Goal: Transaction & Acquisition: Purchase product/service

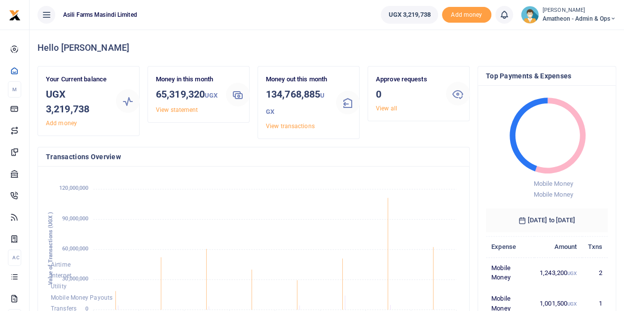
scroll to position [131, 114]
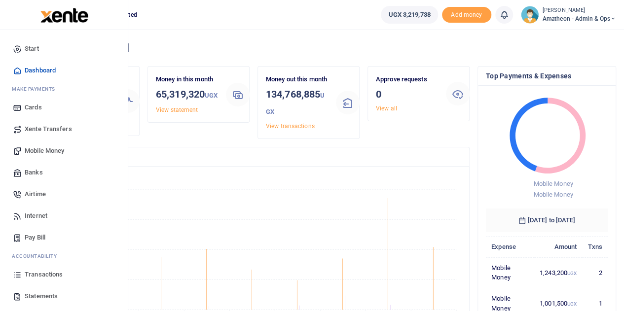
click at [38, 294] on span "Statements" at bounding box center [41, 297] width 33 height 10
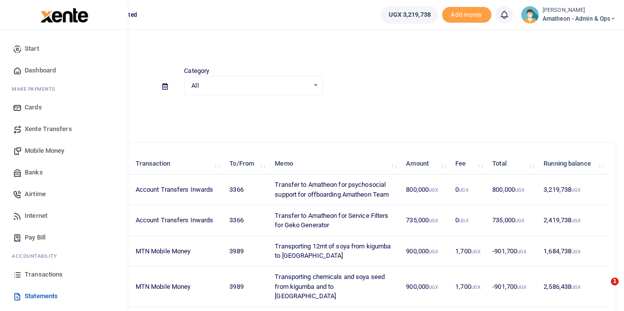
click at [42, 147] on span "Mobile Money" at bounding box center [44, 151] width 39 height 10
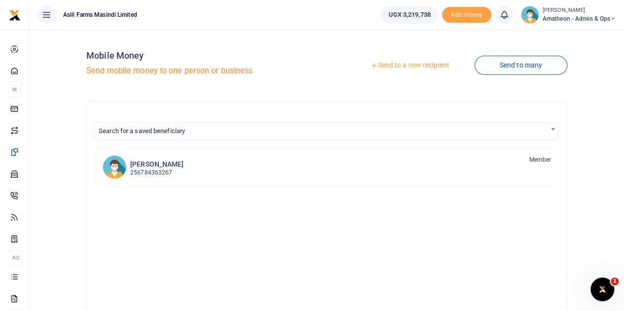
click at [416, 64] on link "Send to a new recipient" at bounding box center [409, 66] width 129 height 18
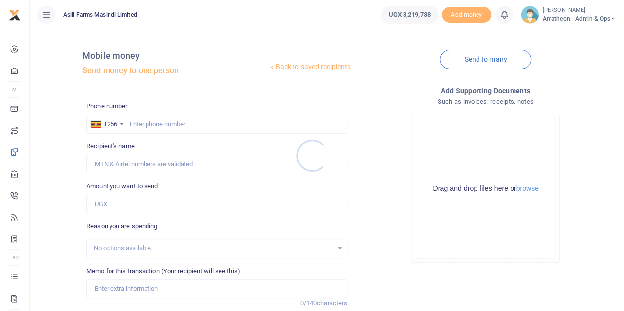
click at [528, 191] on div at bounding box center [312, 155] width 624 height 311
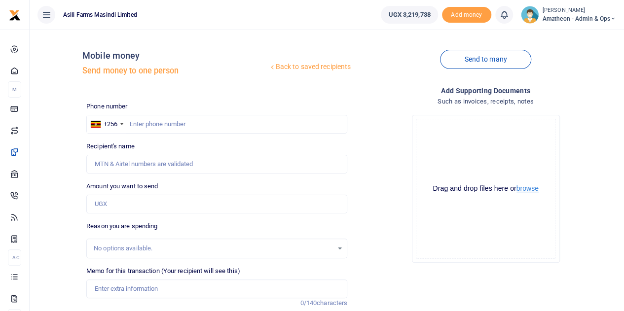
click at [526, 189] on button "browse" at bounding box center [527, 188] width 22 height 7
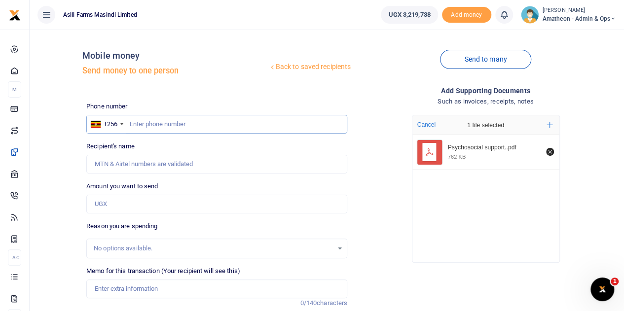
click at [160, 123] on input "text" at bounding box center [216, 124] width 261 height 19
paste input "782784106"
type input "782784106"
type input "[PERSON_NAME]"
type input "782784106"
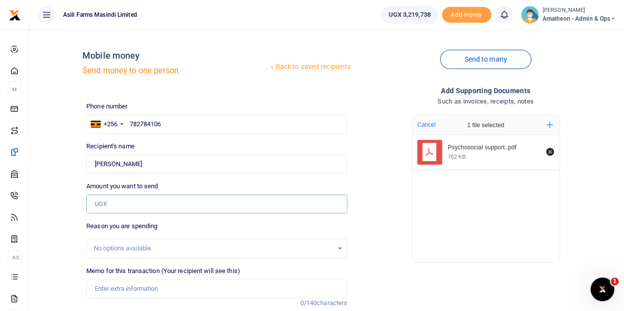
click at [145, 204] on input "Amount you want to send" at bounding box center [216, 204] width 261 height 19
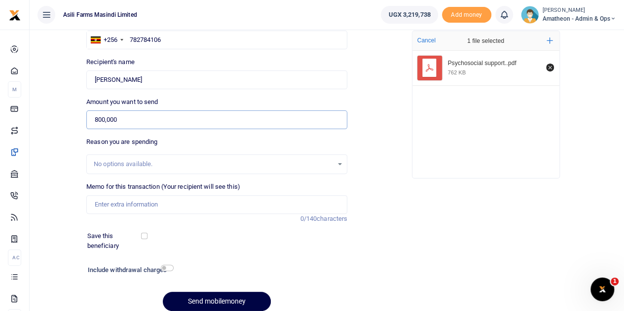
scroll to position [99, 0]
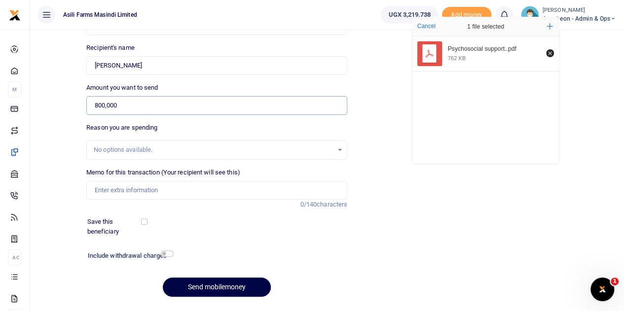
type input "800,000"
drag, startPoint x: 159, startPoint y: 192, endPoint x: 163, endPoint y: 185, distance: 8.0
click at [159, 192] on input "Memo for this transaction (Your recipient will see this)" at bounding box center [216, 190] width 261 height 19
click at [121, 194] on input "Memo for this transaction (Your recipient will see this)" at bounding box center [216, 190] width 261 height 19
paste input "payment to faclitate atwo hours on line exist counselling session for two staff…"
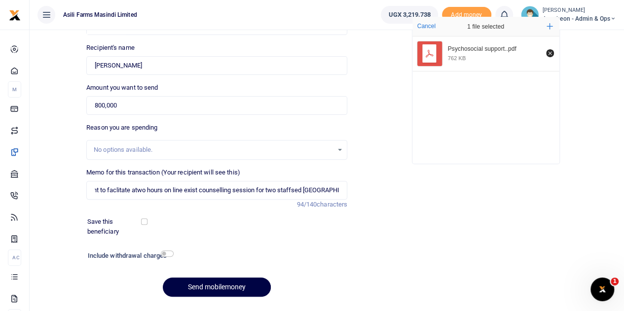
scroll to position [0, 0]
click at [132, 206] on div "Memo for this transaction (Your recipient will see this) payment to faclitate a…" at bounding box center [216, 189] width 269 height 42
click at [100, 190] on input "payment to faclitate atwo hours on line exist counselling session for two staff…" at bounding box center [216, 190] width 261 height 19
click at [179, 191] on input "Being Payment to facilitate atwo hours on line exist counselling session for tw…" at bounding box center [216, 190] width 261 height 19
click at [178, 191] on input "Being Payment to facilitate atwo hours on line exist counselling session for tw…" at bounding box center [216, 190] width 261 height 19
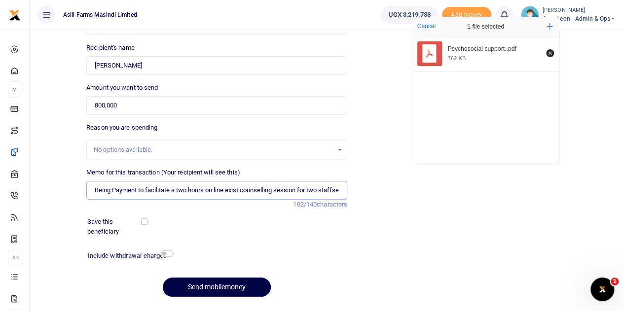
click at [304, 190] on input "Being Payment to facilitate a two hours on line exist counselling session for t…" at bounding box center [216, 190] width 261 height 19
click at [300, 192] on input "Being Payment to facilitate a two hours on line exist counselling session for t…" at bounding box center [216, 190] width 261 height 19
click at [328, 191] on input "Being Payment to facilitate a two hours on line exist counselling session for t…" at bounding box center [216, 190] width 261 height 19
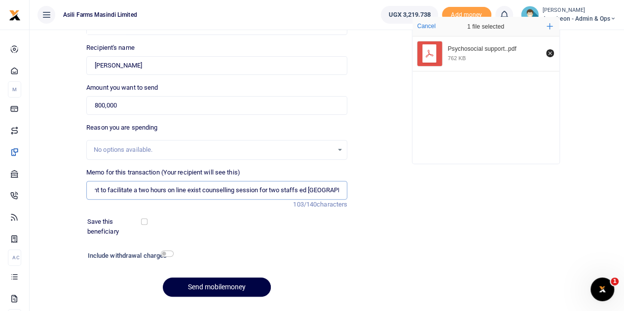
scroll to position [0, 43]
click at [308, 189] on input "Being Payment to facilitate a two hours on line exist counselling session for t…" at bounding box center [216, 190] width 261 height 19
click at [325, 190] on input "Being Payment to facilitate a two hours on line exist counselling session for t…" at bounding box center [216, 190] width 261 height 19
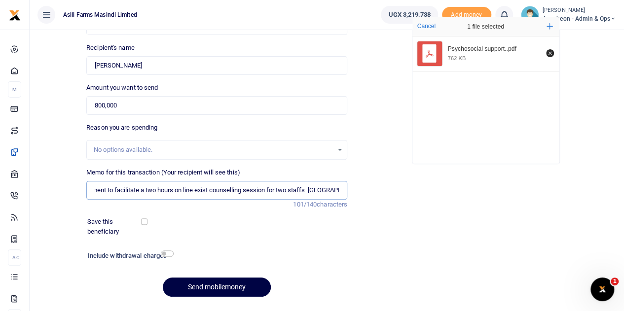
click at [332, 190] on input "Being Payment to facilitate a two hours on line exist counselling session for t…" at bounding box center [216, 190] width 261 height 19
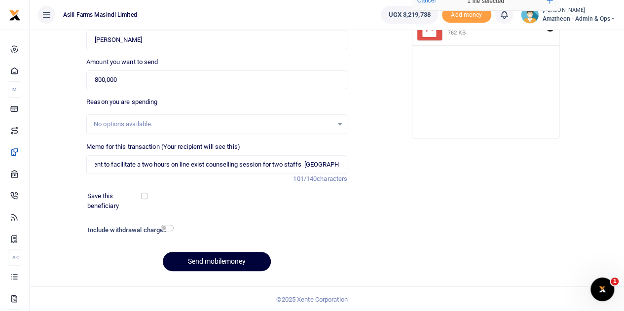
scroll to position [0, 0]
click at [214, 259] on button "Send mobilemoney" at bounding box center [217, 261] width 108 height 19
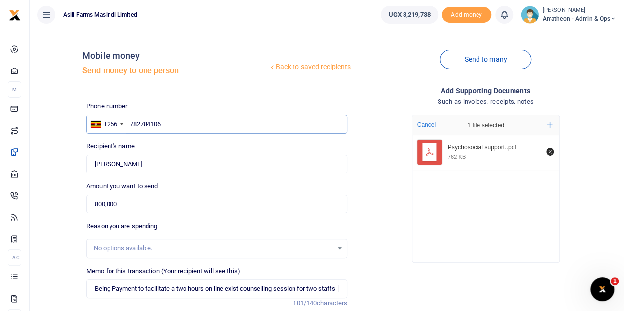
click at [130, 123] on input "782784106" at bounding box center [216, 124] width 261 height 19
click at [173, 121] on input "782784106" at bounding box center [216, 124] width 261 height 19
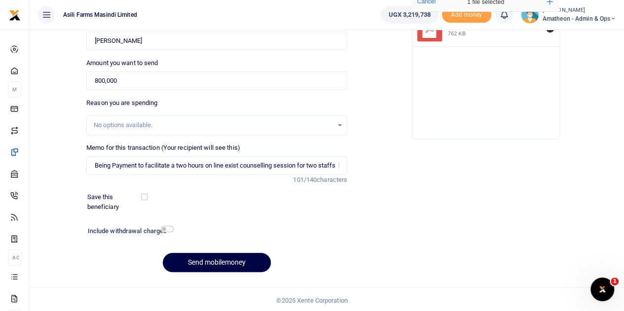
scroll to position [124, 0]
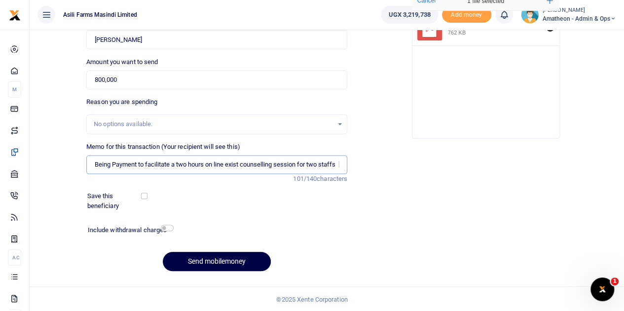
click at [97, 164] on input "Being Payment to facilitate a two hours on line exist counselling session for t…" at bounding box center [216, 164] width 261 height 19
type input "Being Payment to facilitate a two hours on line exist counselling session for t…"
click at [201, 256] on button "Send mobilemoney" at bounding box center [217, 261] width 108 height 19
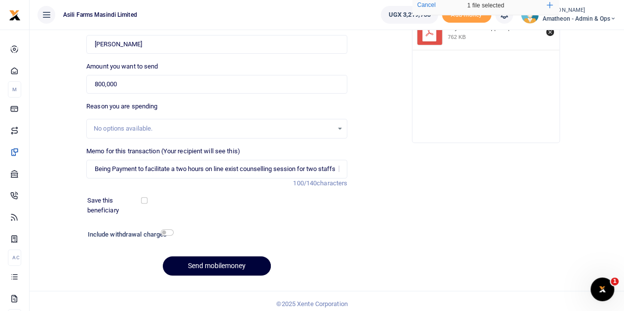
click at [206, 267] on button "Send mobilemoney" at bounding box center [217, 265] width 108 height 19
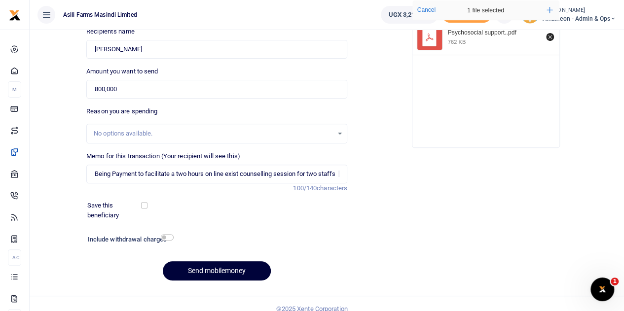
click at [206, 267] on button "Send mobilemoney" at bounding box center [217, 270] width 108 height 19
click at [95, 173] on input "Being Payment to facilitate a two hours on line exist counselling session for t…" at bounding box center [216, 174] width 261 height 19
click at [216, 270] on button "Send mobilemoney" at bounding box center [217, 270] width 108 height 19
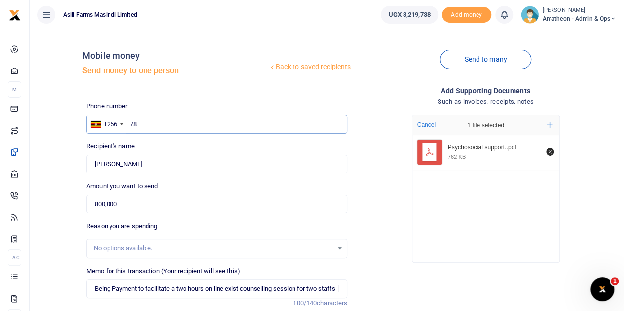
type input "7"
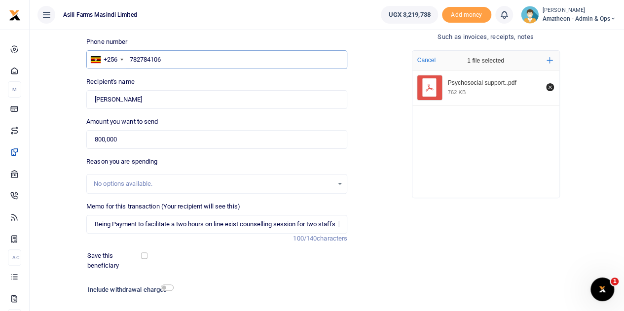
scroll to position [124, 0]
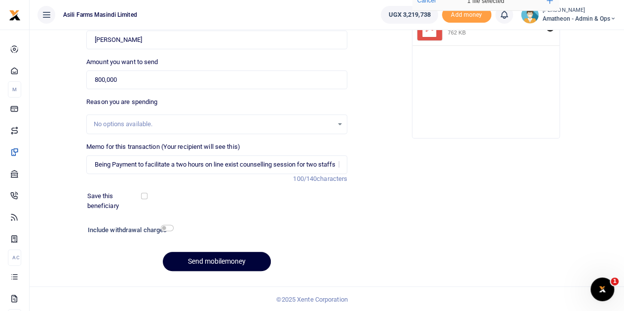
type input "782784106"
click at [234, 259] on button "Send mobilemoney" at bounding box center [217, 261] width 108 height 19
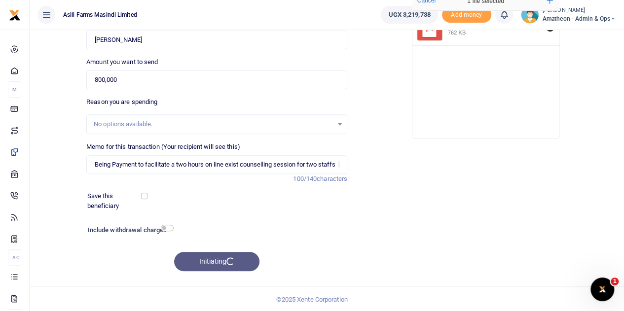
click at [337, 232] on div "Include withdrawal charges" at bounding box center [217, 231] width 267 height 16
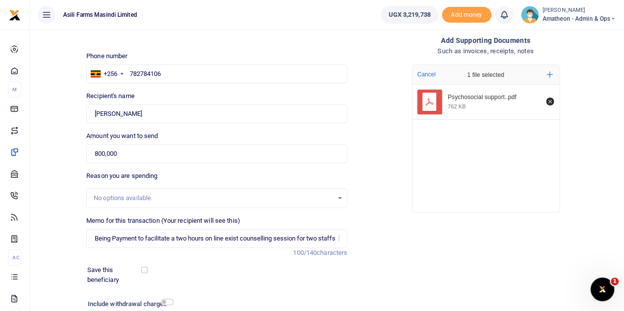
scroll to position [0, 0]
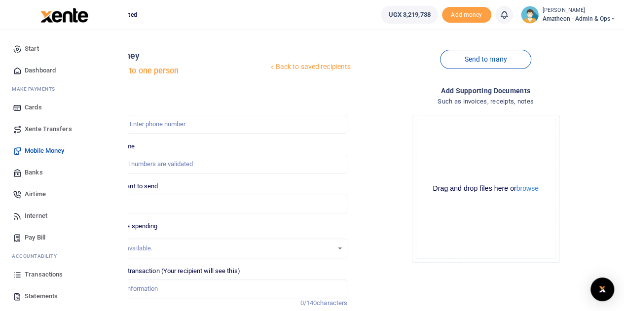
click at [36, 273] on span "Transactions" at bounding box center [44, 275] width 38 height 10
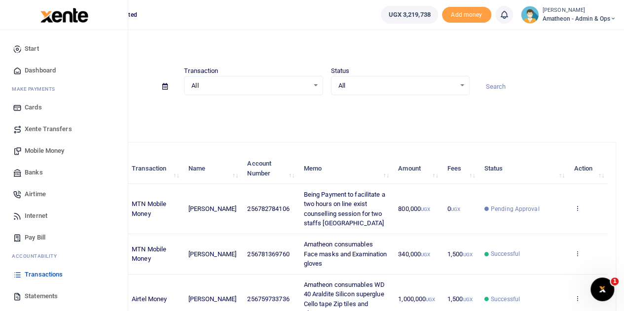
click at [27, 297] on span "Statements" at bounding box center [41, 297] width 33 height 10
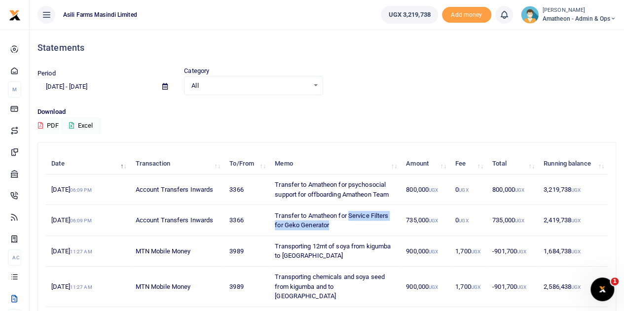
drag, startPoint x: 350, startPoint y: 214, endPoint x: 355, endPoint y: 224, distance: 11.3
click at [355, 224] on td "Transfer to Amatheon for Service Filters for Geko Generator" at bounding box center [334, 220] width 131 height 31
copy td "Service Filters for Geko Generator"
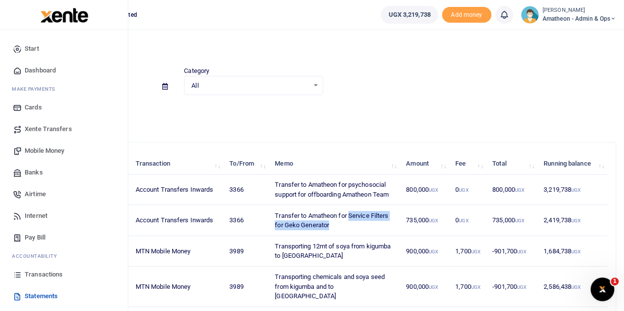
click at [40, 147] on span "Mobile Money" at bounding box center [44, 151] width 39 height 10
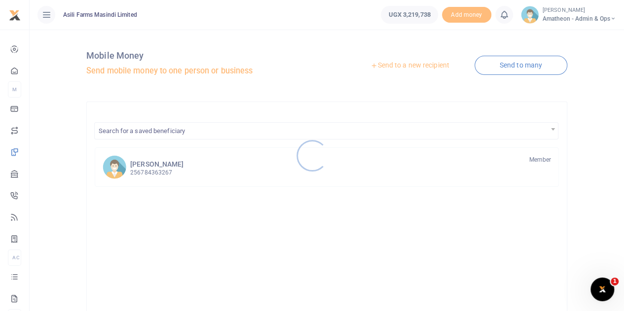
click at [410, 64] on div at bounding box center [312, 155] width 624 height 311
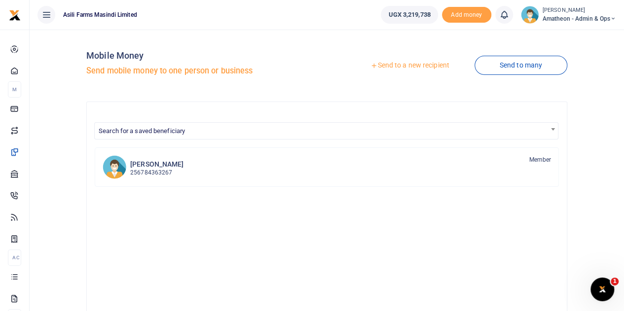
click at [410, 64] on link "Send to a new recipient" at bounding box center [409, 66] width 129 height 18
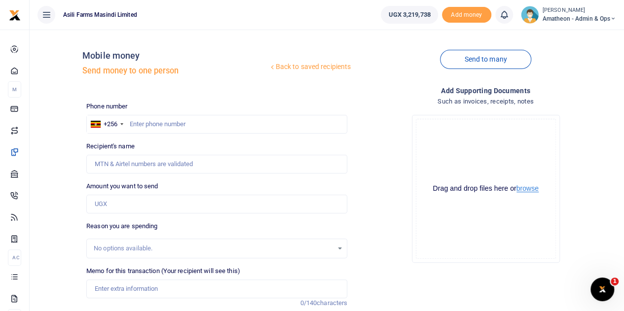
click at [525, 189] on button "browse" at bounding box center [527, 188] width 22 height 7
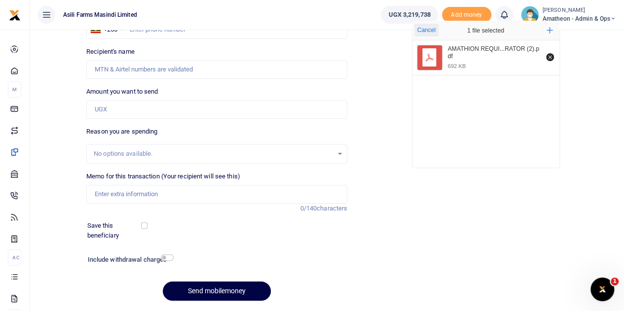
scroll to position [99, 0]
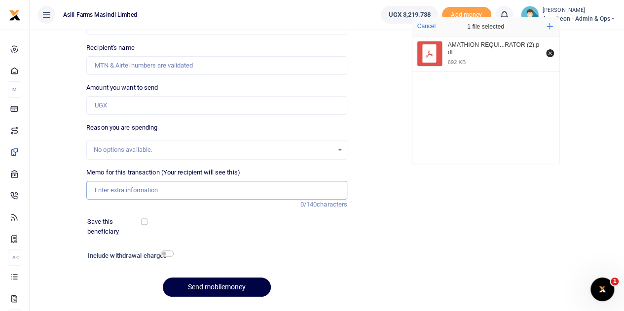
click at [137, 189] on input "Memo for this transaction (Your recipient will see this)" at bounding box center [216, 190] width 261 height 19
paste input "Service Filters for Geko Generator"
type input "Service Filters for Geko Generator"
click at [131, 108] on input "Amount you want to send" at bounding box center [216, 105] width 261 height 19
click at [100, 104] on input "535,000" at bounding box center [216, 105] width 261 height 19
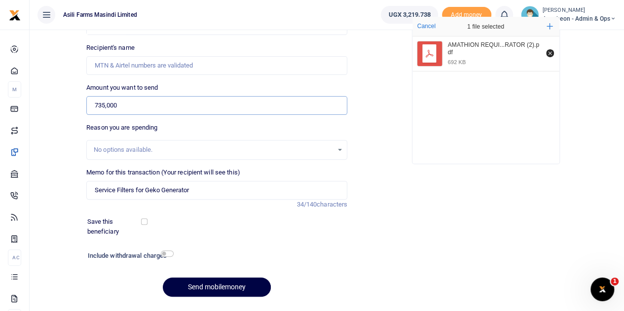
click at [160, 113] on input "735,000" at bounding box center [216, 105] width 261 height 19
type input "735,000"
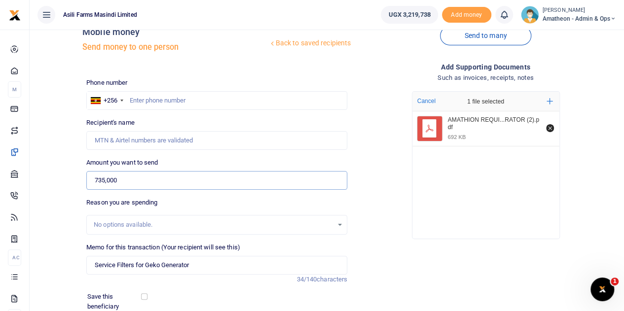
scroll to position [0, 0]
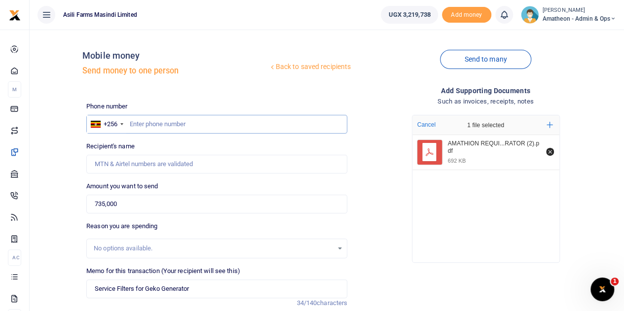
click at [179, 124] on input "text" at bounding box center [216, 124] width 261 height 19
paste input "0788 346582"
click at [134, 124] on input "0788 346582" at bounding box center [216, 124] width 261 height 19
click at [143, 125] on input "788 346582" at bounding box center [216, 124] width 261 height 19
type input "788346582"
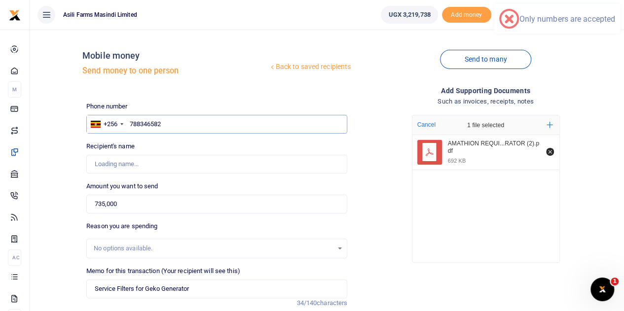
click at [173, 125] on input "788346582" at bounding box center [216, 124] width 261 height 19
type input "[PERSON_NAME]"
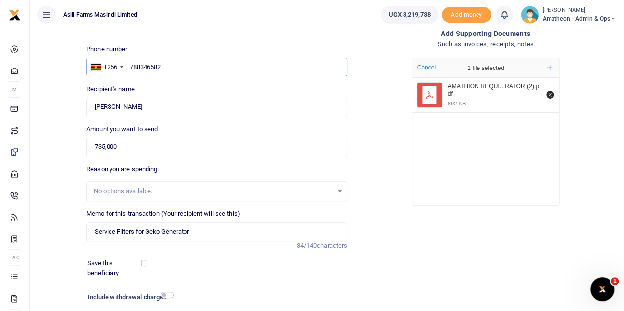
scroll to position [124, 0]
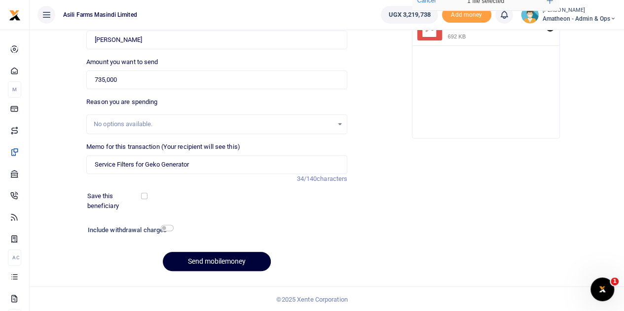
type input "788346582"
click at [210, 260] on button "Send mobilemoney" at bounding box center [217, 261] width 108 height 19
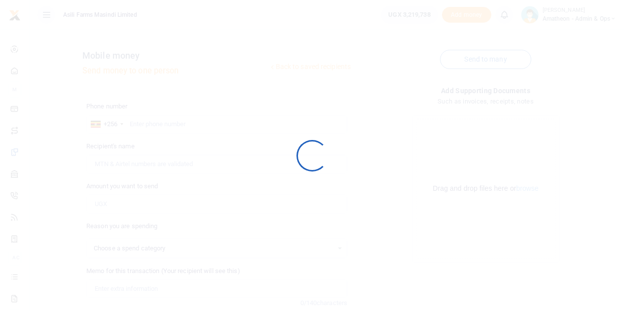
select select
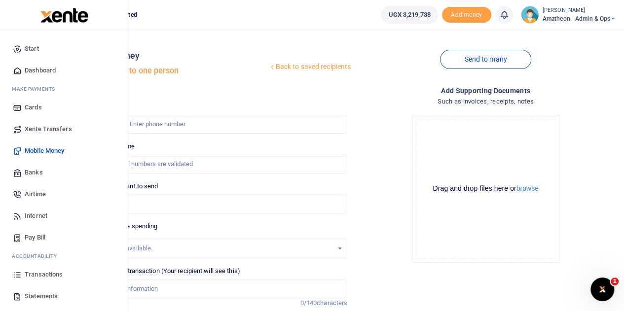
click at [35, 274] on span "Transactions" at bounding box center [44, 275] width 38 height 10
